Goal: Find specific page/section: Find specific page/section

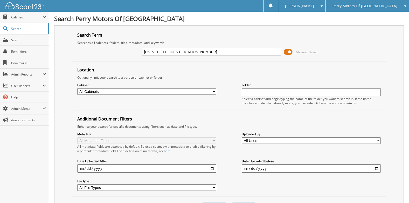
type input "[US_VEHICLE_IDENTIFICATION_NUMBER]"
click at [232, 202] on button "Search" at bounding box center [243, 207] width 23 height 10
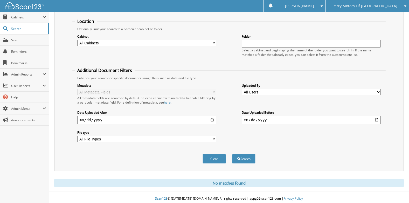
scroll to position [51, 0]
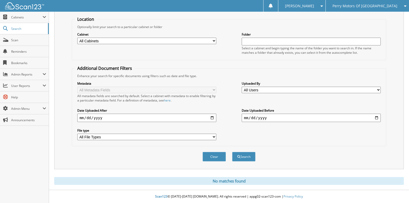
click at [365, 7] on span "Perry Motors Of [GEOGRAPHIC_DATA]" at bounding box center [365, 5] width 65 height 3
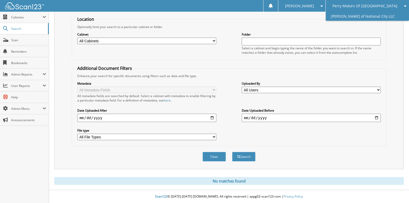
click at [367, 17] on link "[PERSON_NAME] of National City LLC" at bounding box center [367, 16] width 83 height 9
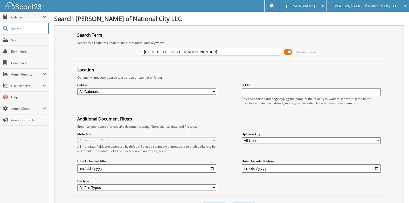
type input "[US_VEHICLE_IDENTIFICATION_NUMBER]"
click at [232, 202] on button "Search" at bounding box center [243, 207] width 23 height 10
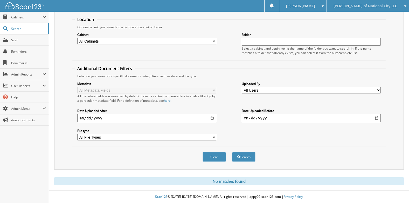
scroll to position [51, 0]
click at [367, 7] on span "[PERSON_NAME] of National City LLC" at bounding box center [366, 5] width 64 height 3
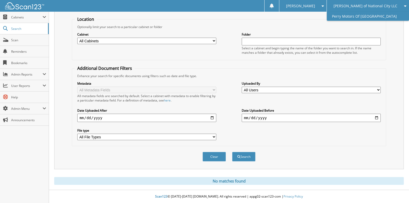
click at [368, 19] on link "Perry Motors Of [GEOGRAPHIC_DATA]" at bounding box center [368, 16] width 82 height 9
